Goal: Obtain resource: Download file/media

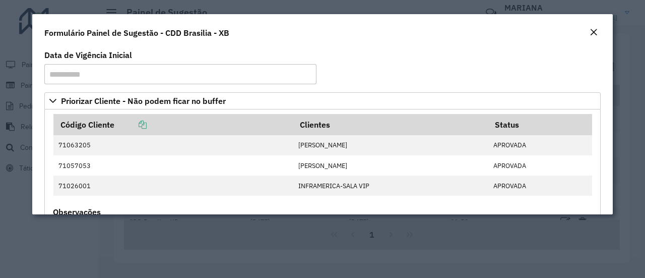
scroll to position [25, 0]
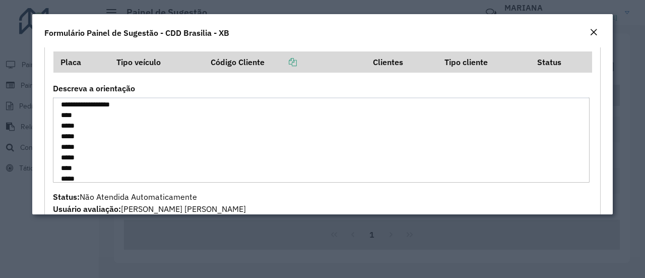
click at [590, 34] on em "Close" at bounding box center [593, 32] width 8 height 8
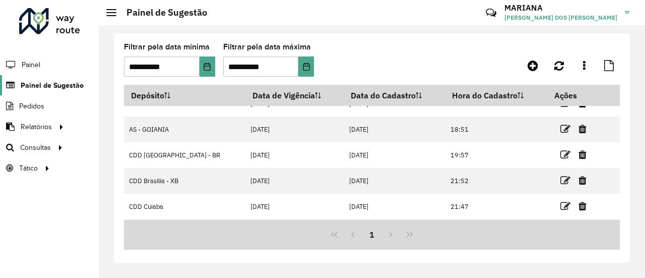
click at [61, 85] on span "Painel de Sugestão" at bounding box center [52, 85] width 63 height 11
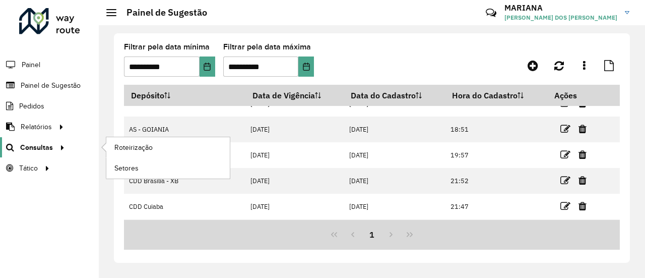
click at [51, 147] on span "Consultas" at bounding box center [36, 147] width 33 height 11
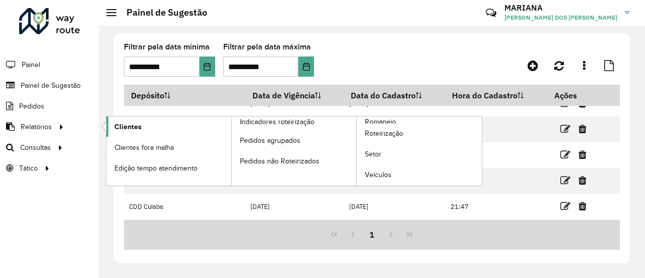
click at [116, 125] on span "Clientes" at bounding box center [127, 126] width 27 height 11
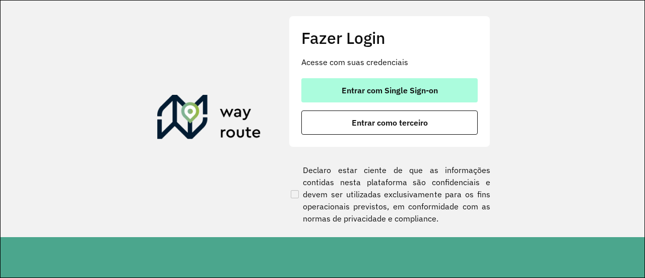
click at [354, 94] on span "Entrar com Single Sign-on" at bounding box center [389, 90] width 96 height 8
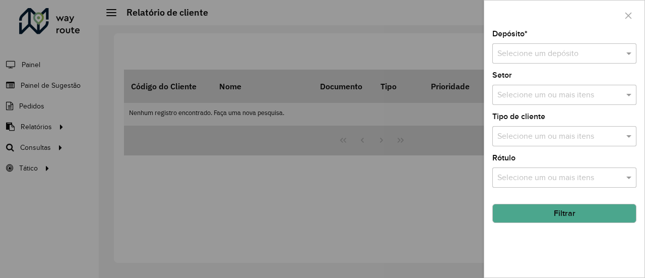
click at [614, 56] on div at bounding box center [564, 53] width 144 height 13
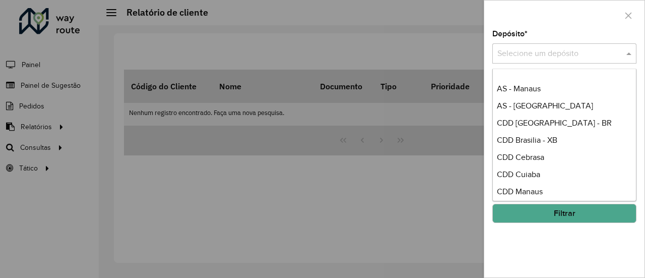
scroll to position [101, 0]
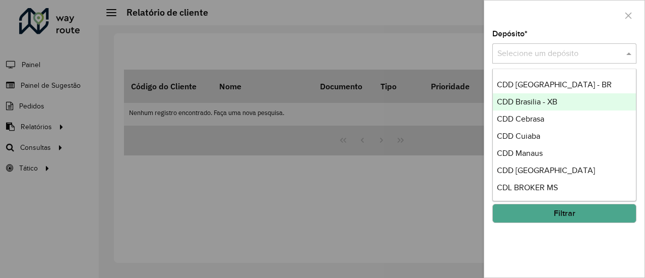
click at [571, 104] on div "CDD Brasilia - XB" at bounding box center [565, 101] width 144 height 17
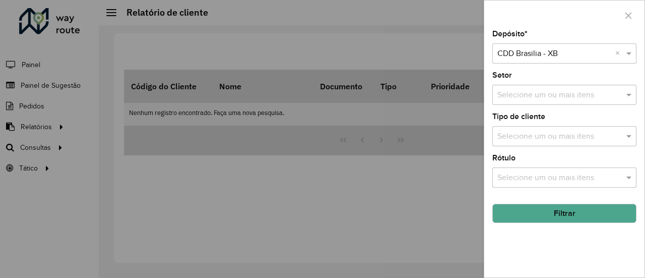
click at [582, 218] on button "Filtrar" at bounding box center [564, 212] width 144 height 19
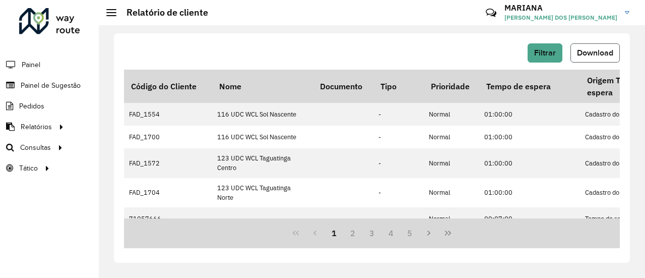
click at [586, 47] on button "Download" at bounding box center [594, 52] width 49 height 19
